Goal: Task Accomplishment & Management: Use online tool/utility

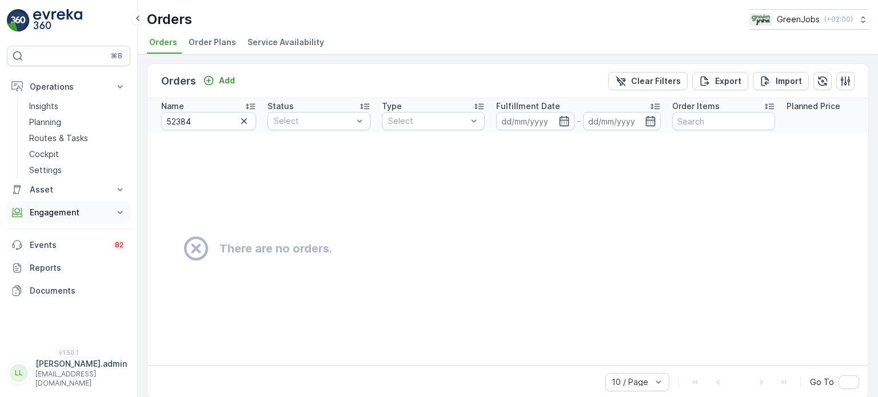
click at [46, 205] on button "Engagement" at bounding box center [68, 212] width 123 height 23
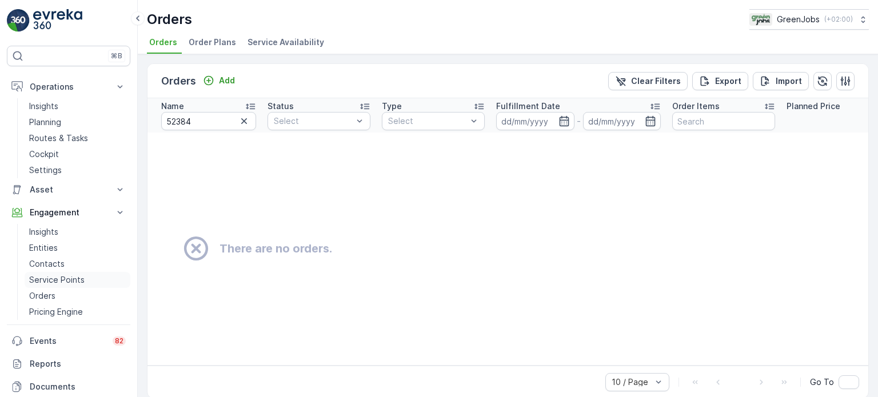
click at [75, 282] on p "Service Points" at bounding box center [56, 279] width 55 height 11
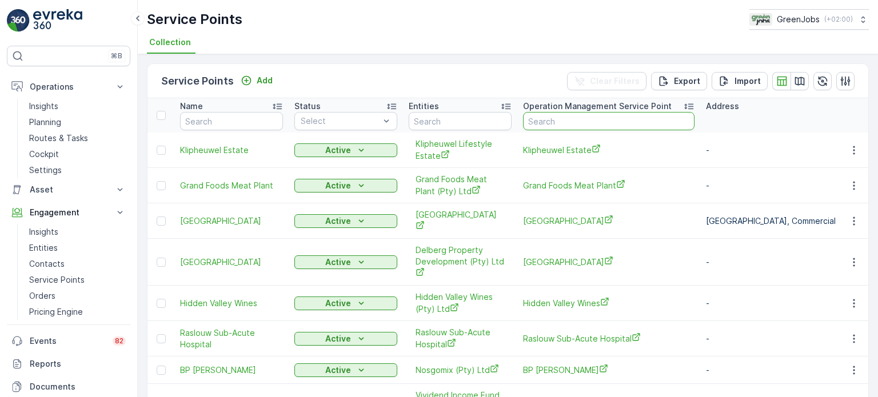
click at [592, 122] on input "text" at bounding box center [608, 121] width 171 height 18
click at [571, 114] on input "text" at bounding box center [608, 121] width 171 height 18
type input "fleurenville"
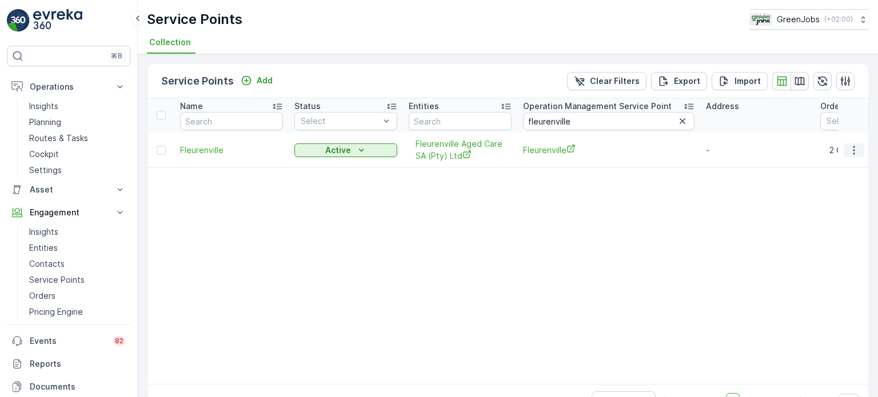
click at [850, 145] on icon "button" at bounding box center [853, 150] width 11 height 11
click at [849, 148] on icon "button" at bounding box center [853, 150] width 11 height 11
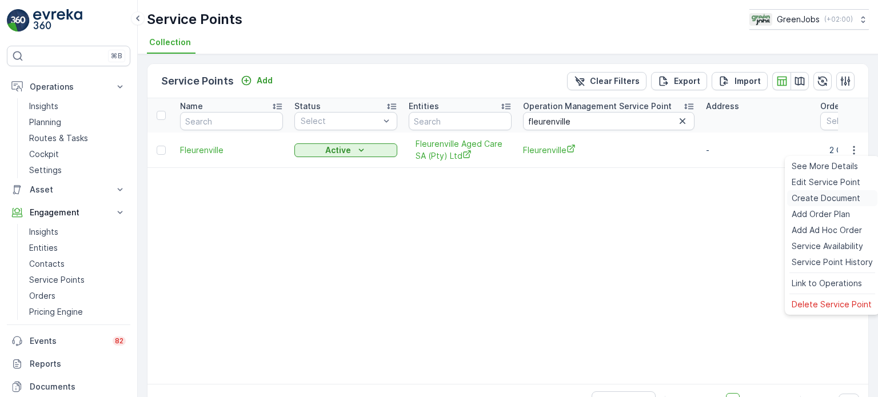
click at [829, 196] on span "Create Document" at bounding box center [825, 198] width 69 height 11
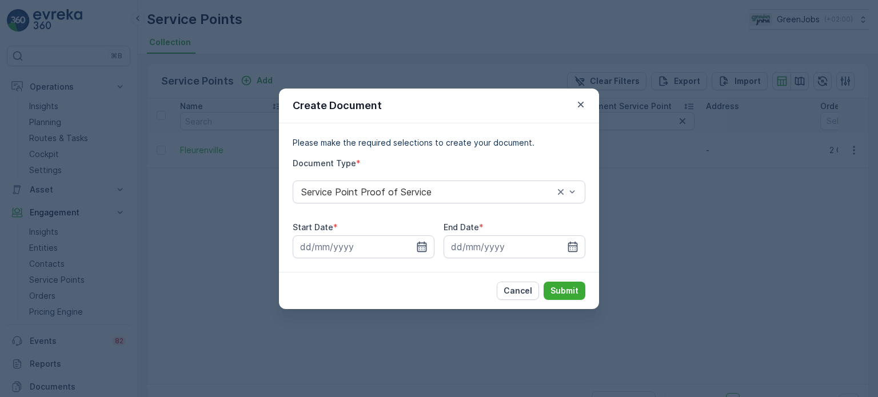
click at [423, 248] on icon "button" at bounding box center [421, 246] width 11 height 11
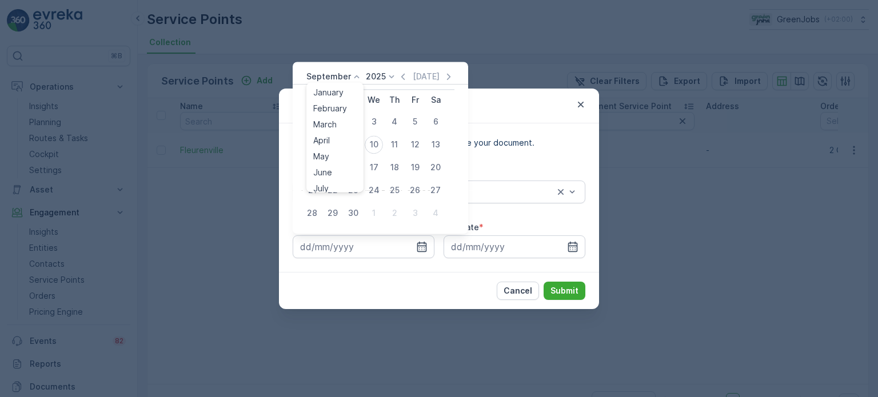
click at [334, 78] on p "September" at bounding box center [328, 76] width 45 height 11
click at [331, 94] on span "January" at bounding box center [328, 92] width 30 height 11
click at [314, 143] on div "5" at bounding box center [312, 144] width 18 height 18
type input "05.01.2025"
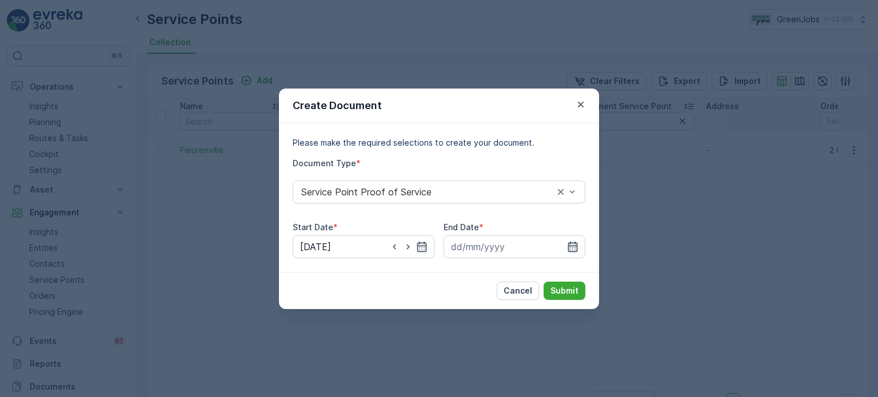
click at [571, 244] on icon "button" at bounding box center [572, 246] width 11 height 11
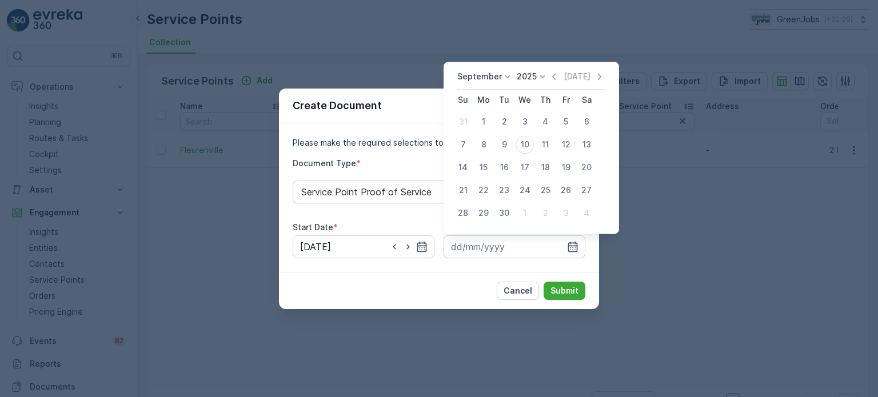
click at [483, 73] on p "September" at bounding box center [479, 76] width 45 height 11
click at [481, 92] on span "January" at bounding box center [479, 92] width 30 height 11
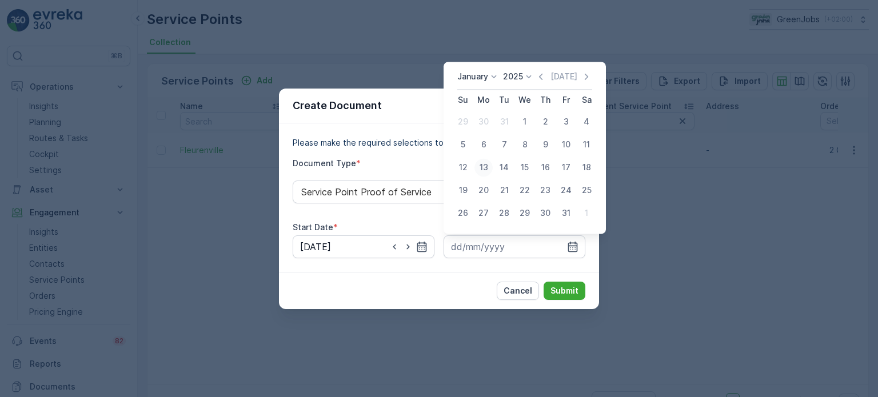
click at [479, 165] on div "13" at bounding box center [483, 167] width 18 height 18
type input "13.01.2025"
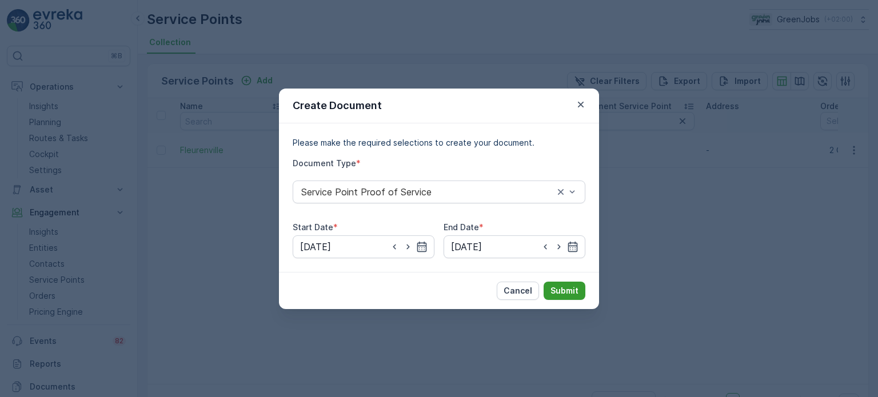
click at [561, 288] on p "Submit" at bounding box center [564, 290] width 28 height 11
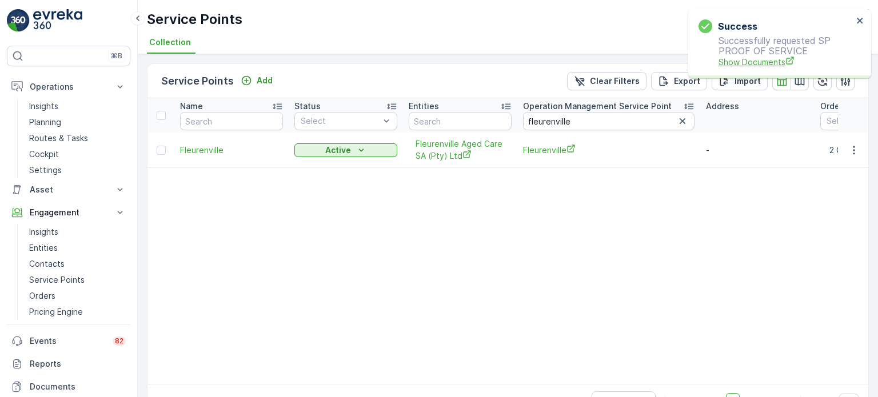
click at [741, 64] on span "Show Documents" at bounding box center [785, 62] width 134 height 12
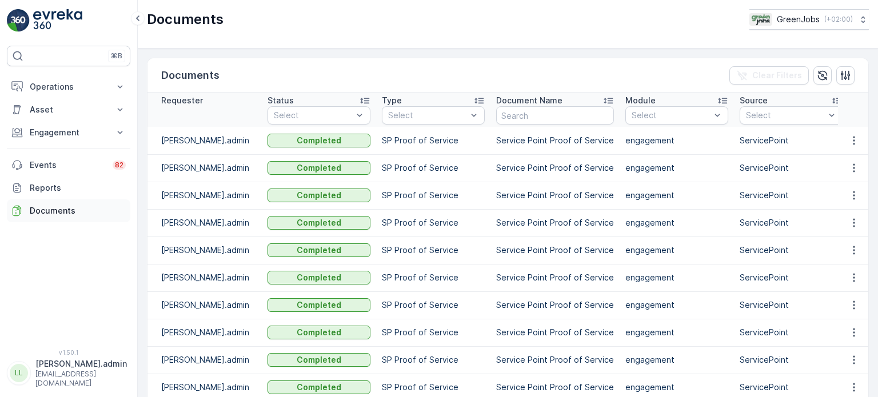
click at [55, 207] on p "Documents" at bounding box center [78, 210] width 96 height 11
click at [853, 138] on icon "button" at bounding box center [853, 140] width 11 height 11
click at [854, 135] on icon "button" at bounding box center [853, 140] width 11 height 11
click at [846, 153] on span "See Details" at bounding box center [851, 156] width 44 height 11
